Goal: Task Accomplishment & Management: Use online tool/utility

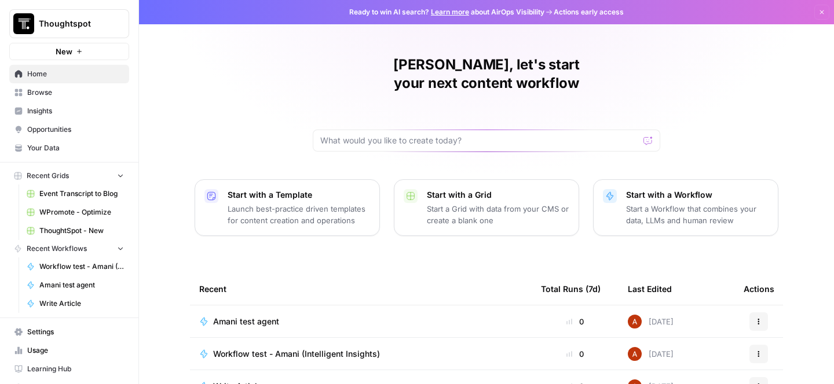
click at [68, 238] on link "ThoughtSpot - New" at bounding box center [75, 231] width 108 height 19
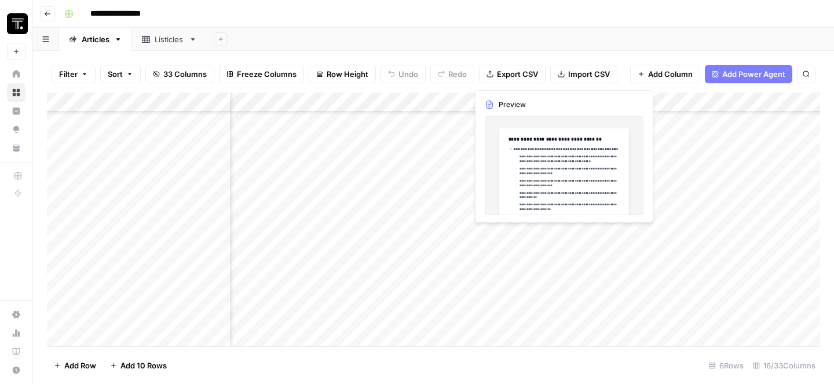
scroll to position [90, 360]
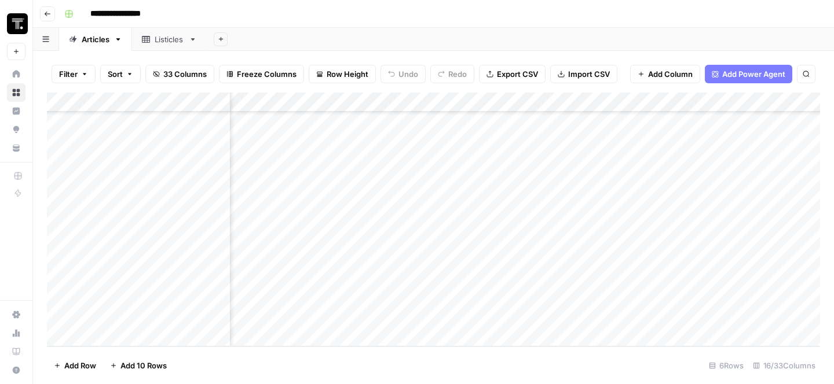
click at [590, 261] on div "Add Column" at bounding box center [433, 220] width 773 height 254
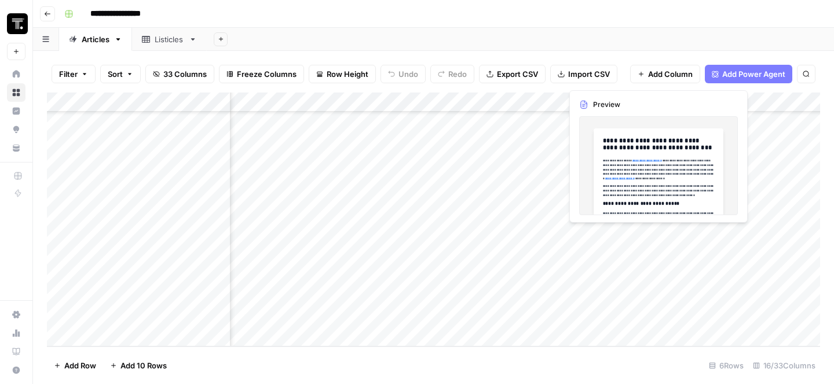
scroll to position [90, 709]
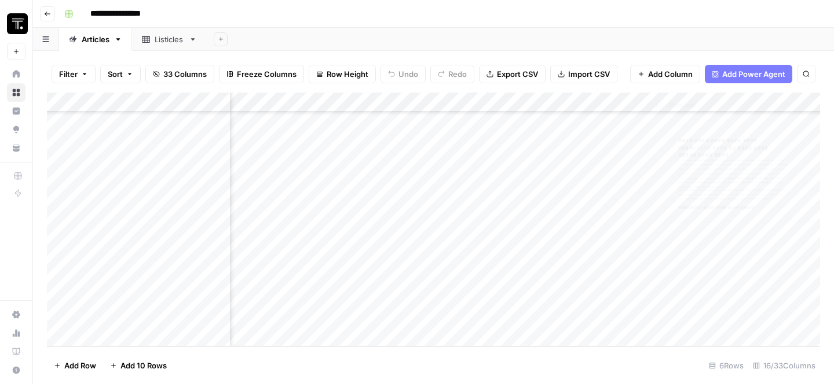
click at [600, 257] on div "Add Column" at bounding box center [433, 220] width 773 height 254
click at [666, 237] on div "Add Column" at bounding box center [433, 220] width 773 height 254
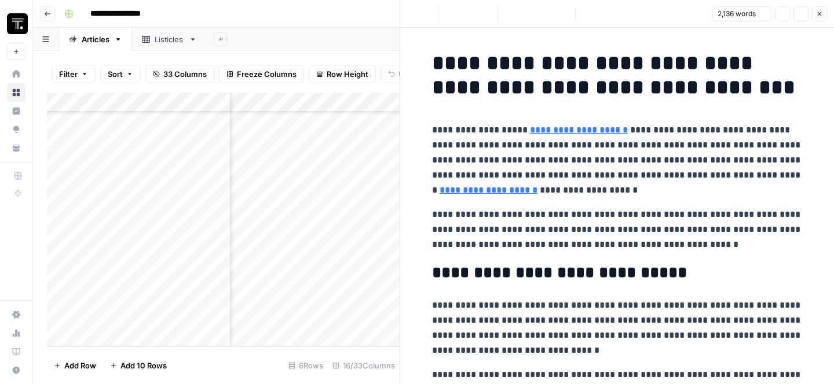
click at [666, 237] on p "**********" at bounding box center [617, 229] width 371 height 45
copy div "**********"
click at [816, 14] on icon "button" at bounding box center [819, 13] width 7 height 7
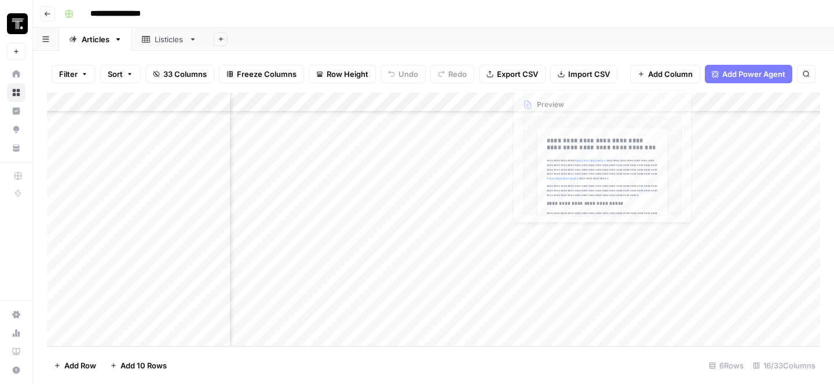
click at [745, 259] on div "Add Column" at bounding box center [433, 220] width 773 height 254
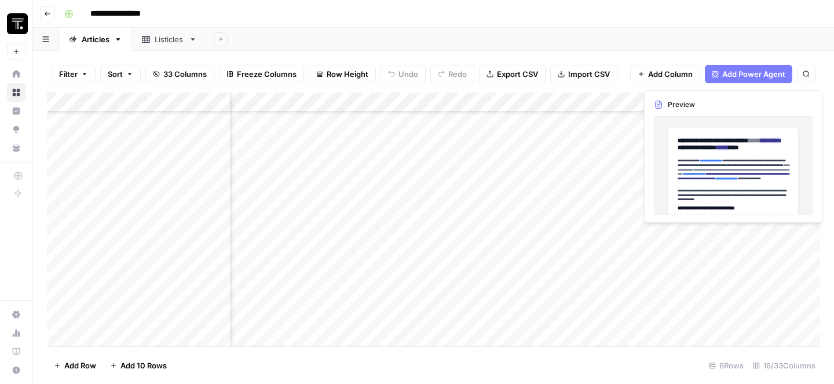
click at [745, 259] on div "Add Column" at bounding box center [433, 220] width 773 height 254
